Goal: Transaction & Acquisition: Purchase product/service

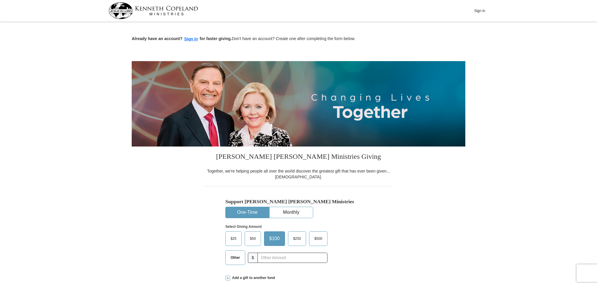
click at [253, 211] on button "One-Time" at bounding box center [247, 212] width 43 height 11
click at [252, 212] on button "One-Time" at bounding box center [247, 212] width 43 height 11
click at [247, 210] on button "One-Time" at bounding box center [247, 212] width 43 height 11
click at [246, 210] on button "One-Time" at bounding box center [247, 212] width 43 height 11
click at [245, 212] on button "One-Time" at bounding box center [247, 212] width 43 height 11
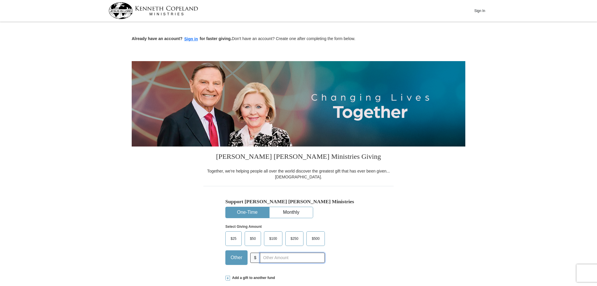
click at [260, 258] on input "text" at bounding box center [292, 258] width 65 height 10
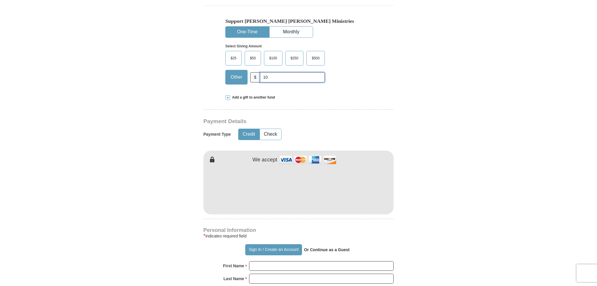
scroll to position [184, 0]
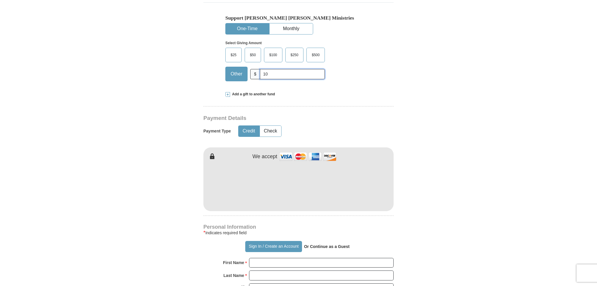
type input "10"
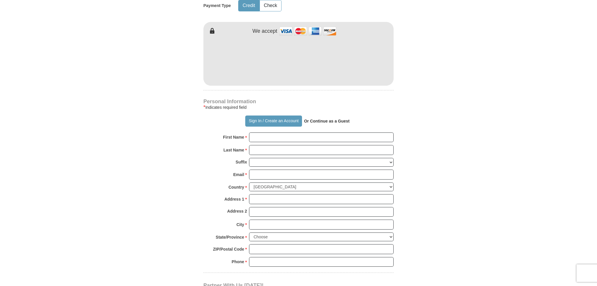
scroll to position [310, 0]
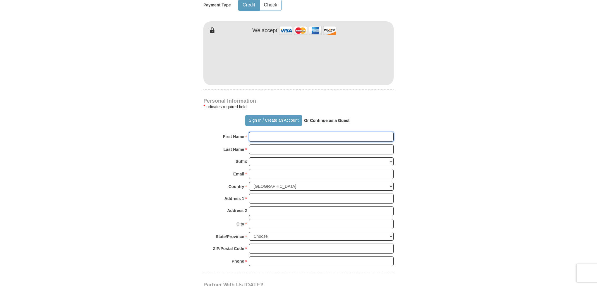
click at [260, 137] on input "First Name *" at bounding box center [321, 137] width 145 height 10
type input "[PERSON_NAME]"
click at [257, 147] on input "Last Name *" at bounding box center [321, 150] width 145 height 10
type input "[PERSON_NAME]"
click at [261, 173] on input "Email *" at bounding box center [321, 174] width 145 height 10
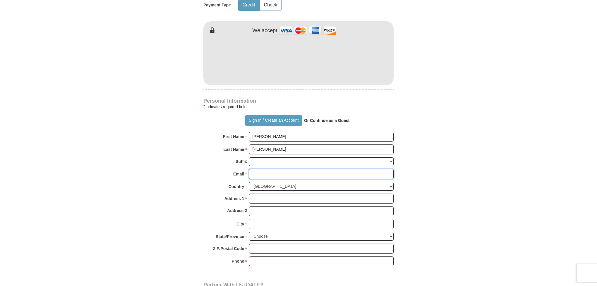
type input "[EMAIL_ADDRESS][DOMAIN_NAME]"
type input "[STREET_ADDRESS]"
type input "Pensacola"
select select "FL"
type input "32507"
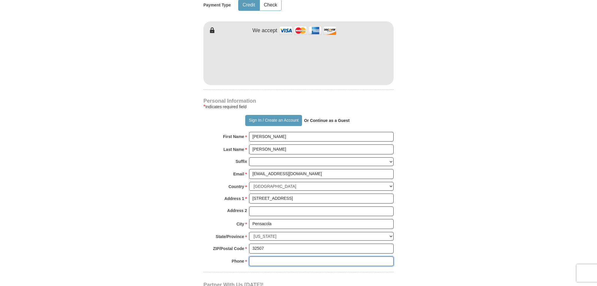
type input "8504539507"
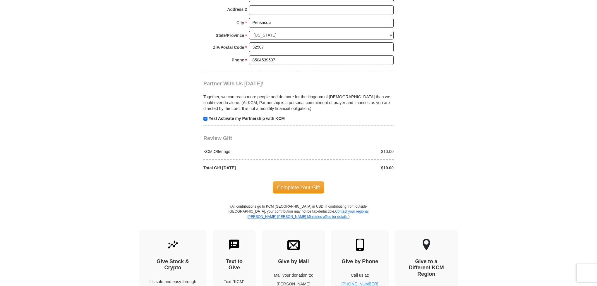
scroll to position [517, 0]
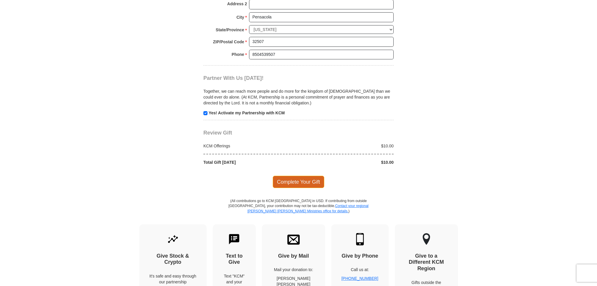
click at [299, 183] on span "Complete Your Gift" at bounding box center [299, 182] width 52 height 12
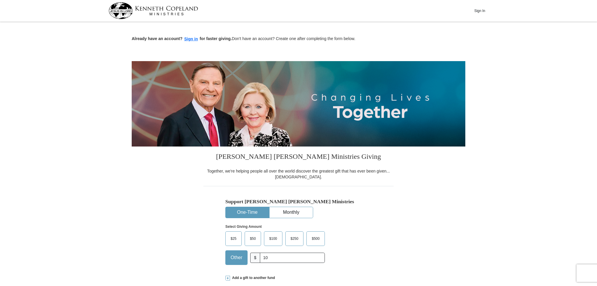
select select "FL"
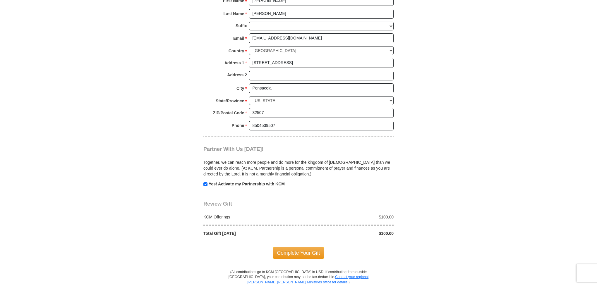
scroll to position [446, 0]
